Goal: Task Accomplishment & Management: Use online tool/utility

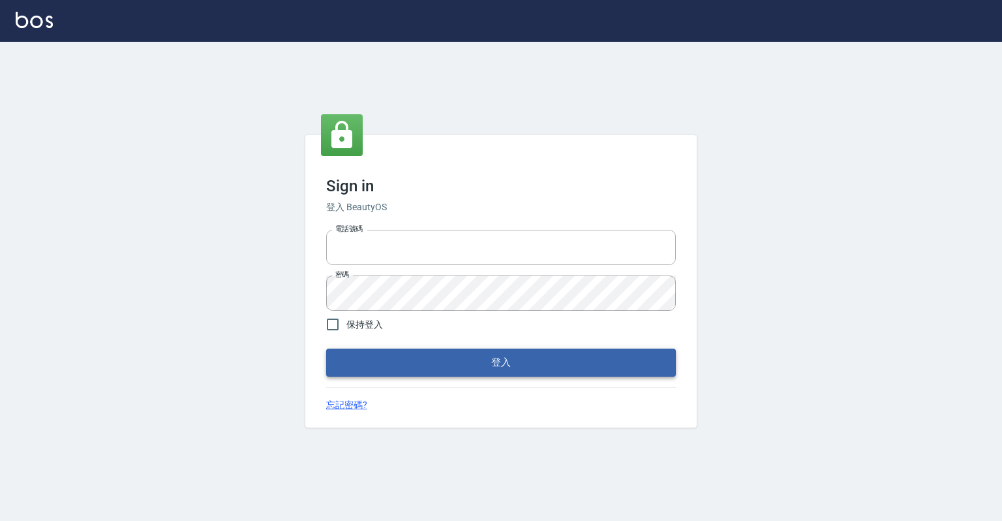
type input "0918176355"
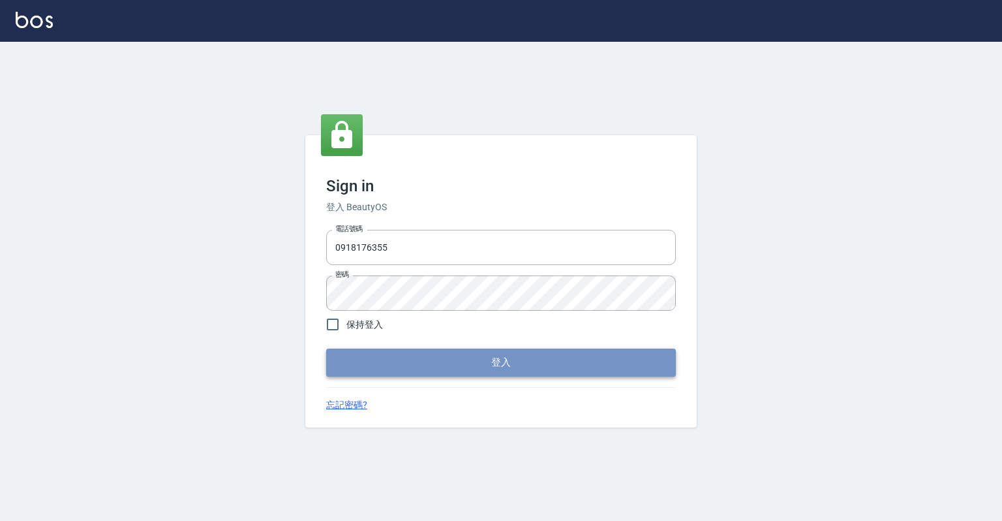
click at [416, 361] on button "登入" at bounding box center [501, 361] width 350 height 27
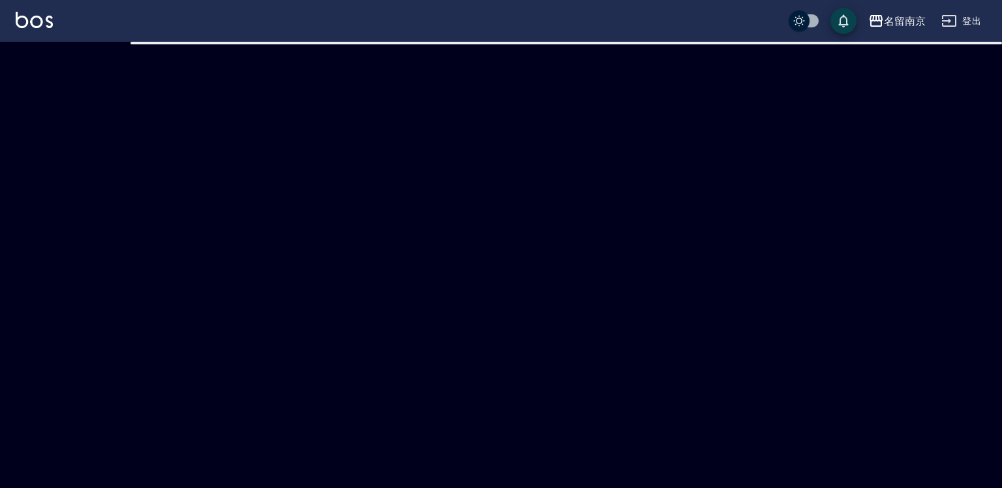
checkbox input "true"
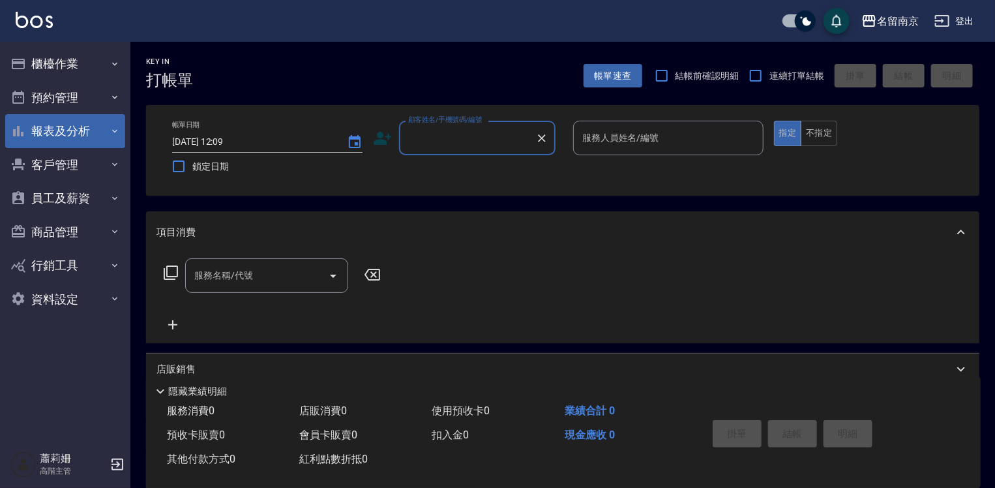
click at [70, 132] on button "報表及分析" at bounding box center [65, 131] width 120 height 34
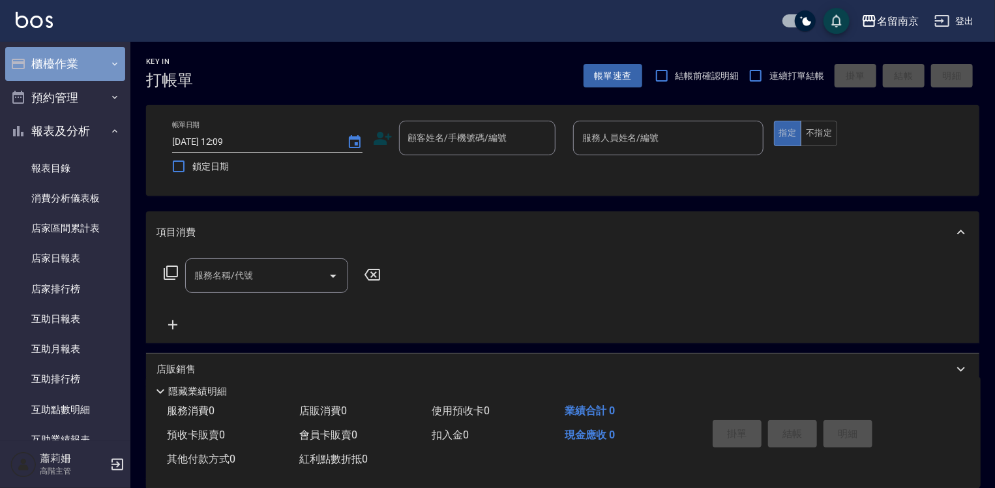
click at [70, 58] on button "櫃檯作業" at bounding box center [65, 64] width 120 height 34
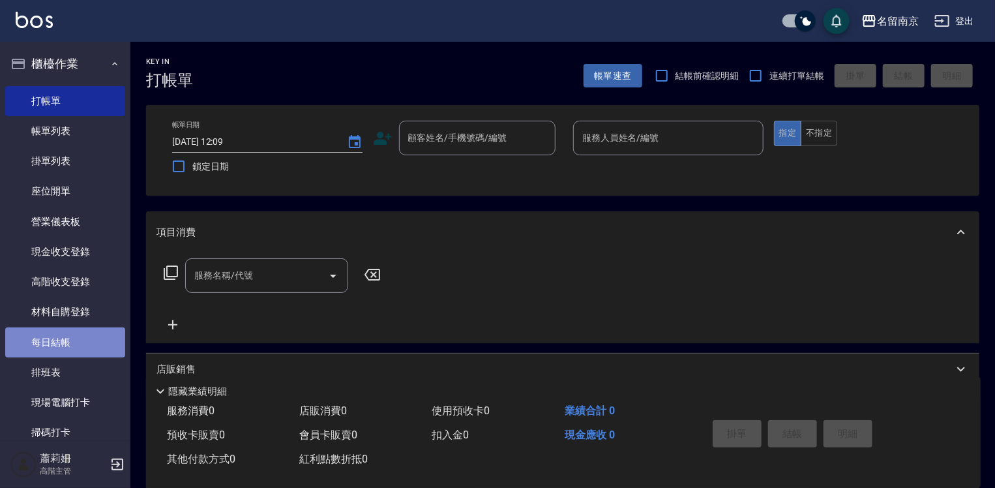
click at [85, 340] on link "每日結帳" at bounding box center [65, 342] width 120 height 30
